Goal: Transaction & Acquisition: Subscribe to service/newsletter

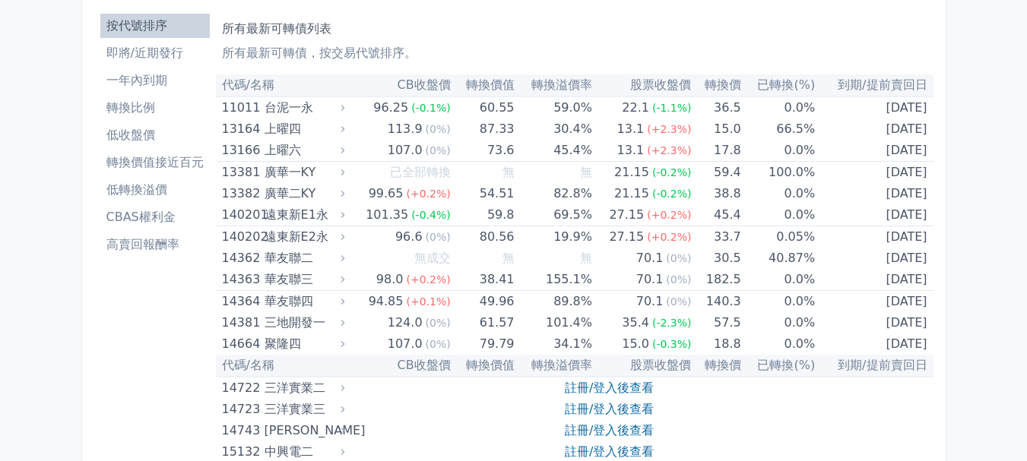
scroll to position [76, 0]
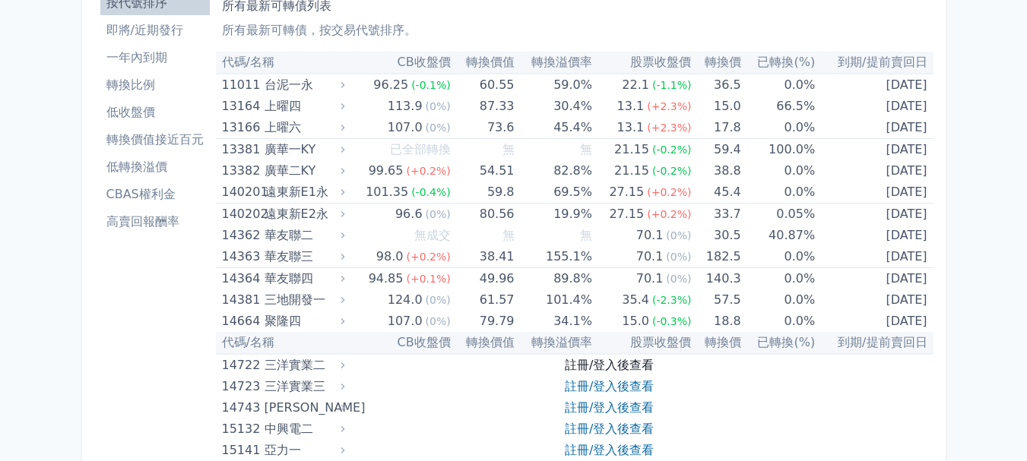
click at [596, 369] on link "註冊/登入後查看" at bounding box center [609, 365] width 89 height 14
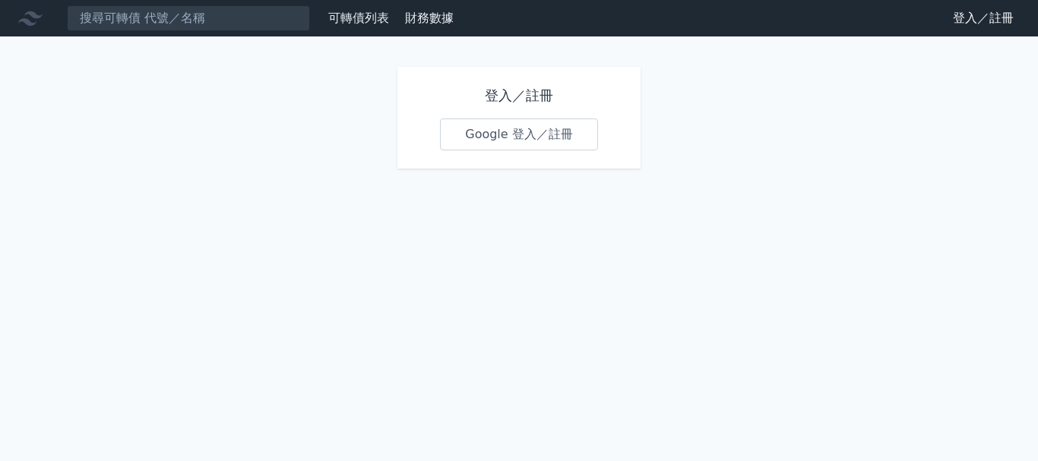
click at [517, 133] on link "Google 登入／註冊" at bounding box center [519, 135] width 158 height 32
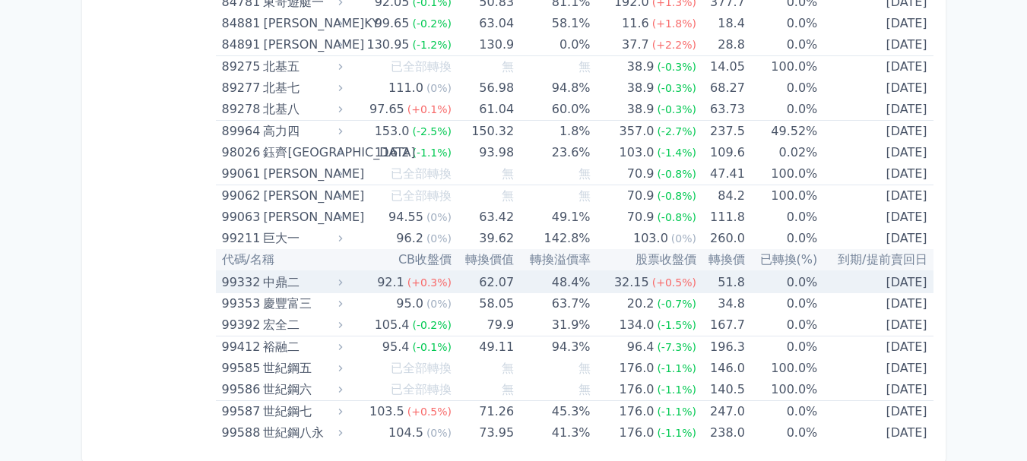
scroll to position [9138, 0]
